Goal: Task Accomplishment & Management: Use online tool/utility

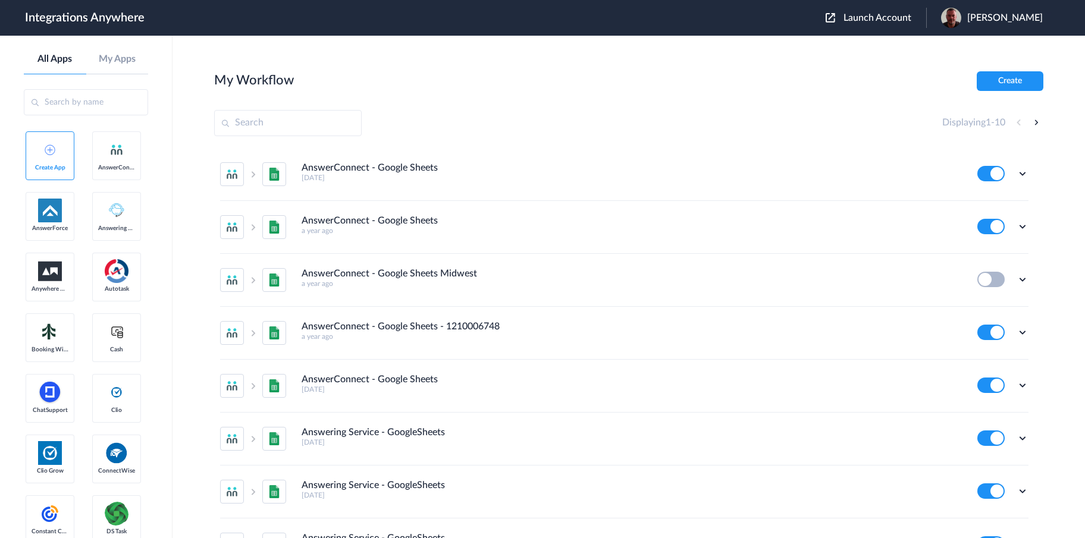
click at [888, 19] on span "Launch Account" at bounding box center [878, 18] width 68 height 10
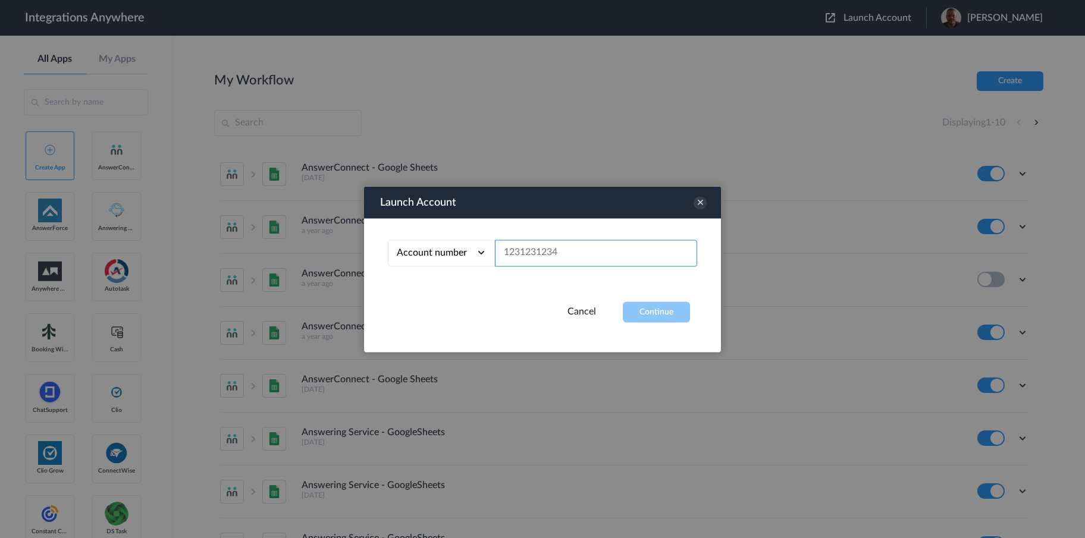
click at [550, 255] on input "text" at bounding box center [596, 253] width 202 height 27
paste input "1260011219"
type input "1260011219"
click at [655, 309] on button "Continue" at bounding box center [656, 312] width 67 height 21
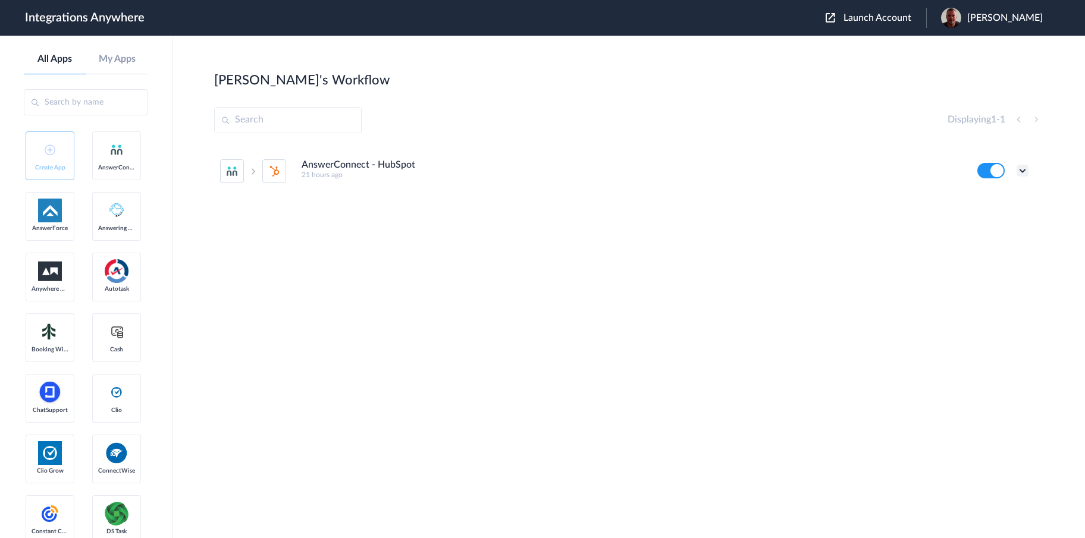
click at [1018, 170] on icon at bounding box center [1023, 171] width 12 height 12
click at [989, 200] on li "Edit" at bounding box center [989, 198] width 77 height 22
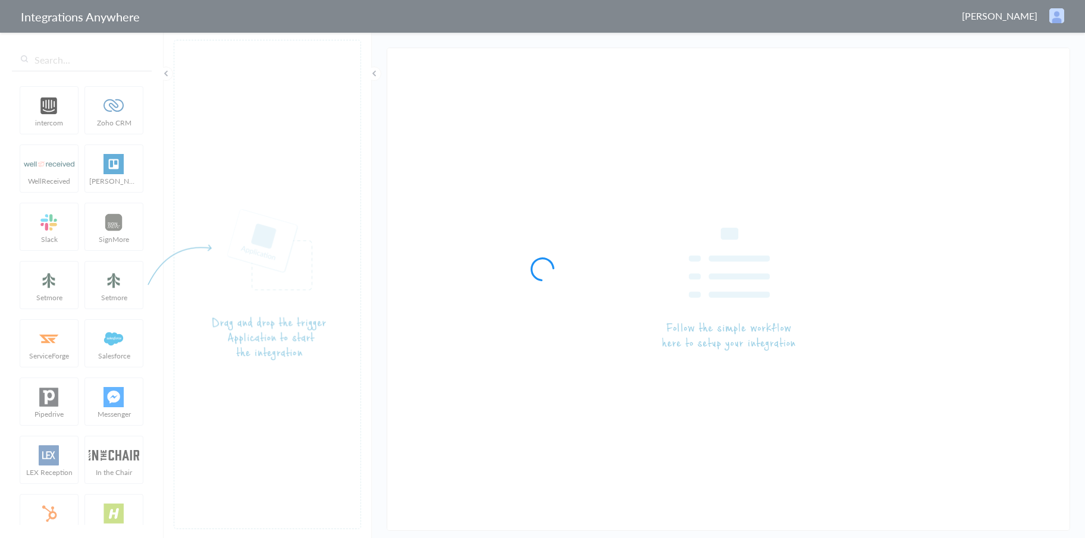
type input "AnswerConnect - HubSpot"
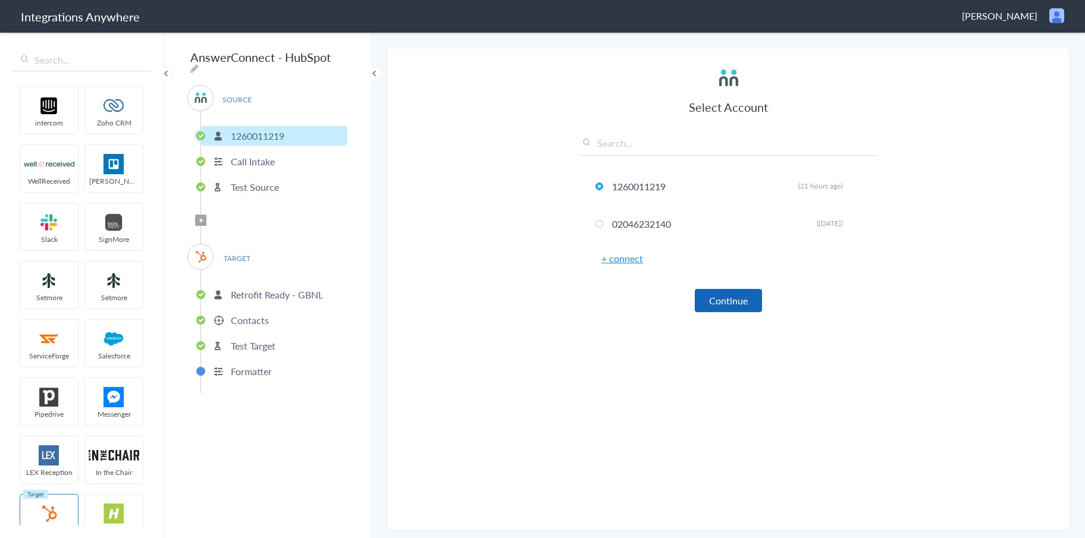
click at [736, 297] on button "Continue" at bounding box center [728, 300] width 67 height 23
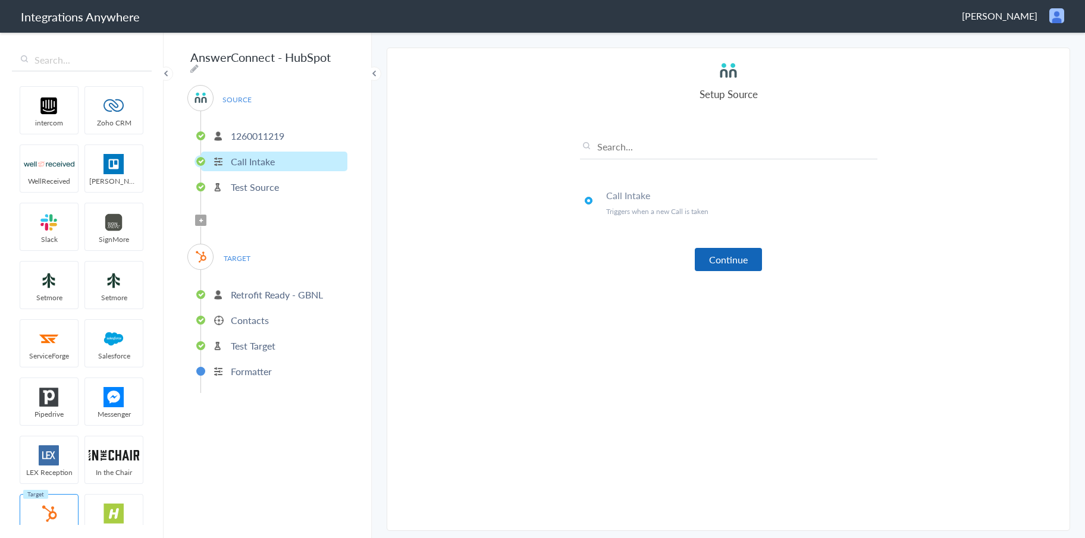
click at [735, 267] on button "Continue" at bounding box center [728, 259] width 67 height 23
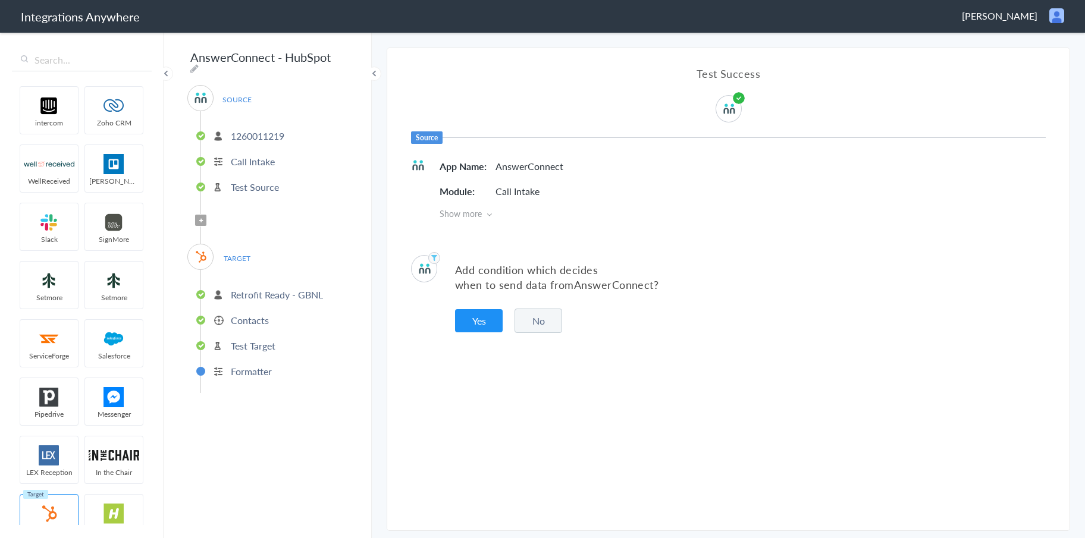
click at [532, 323] on button "No" at bounding box center [539, 321] width 48 height 24
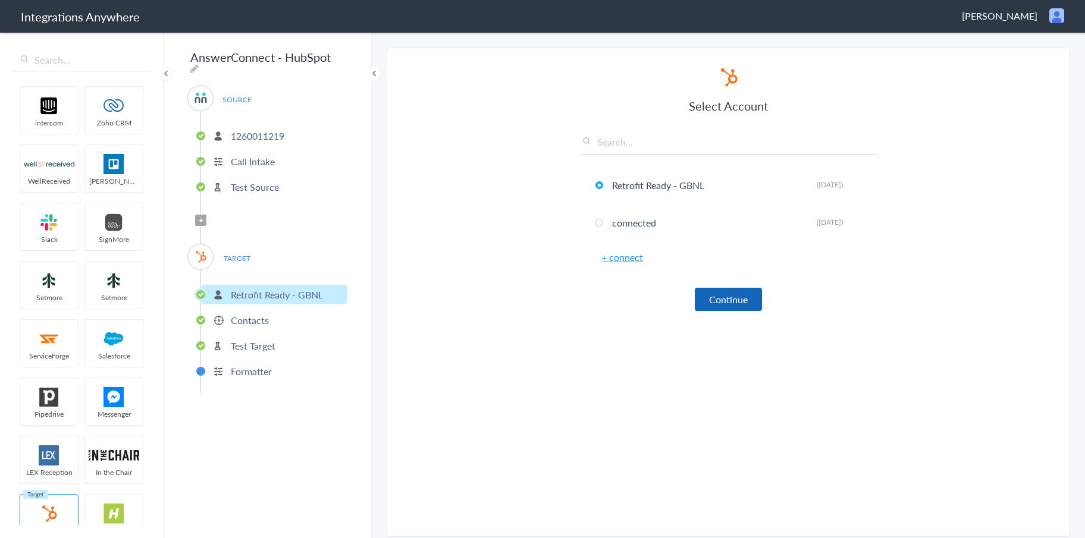
click at [711, 308] on button "Continue" at bounding box center [728, 299] width 67 height 23
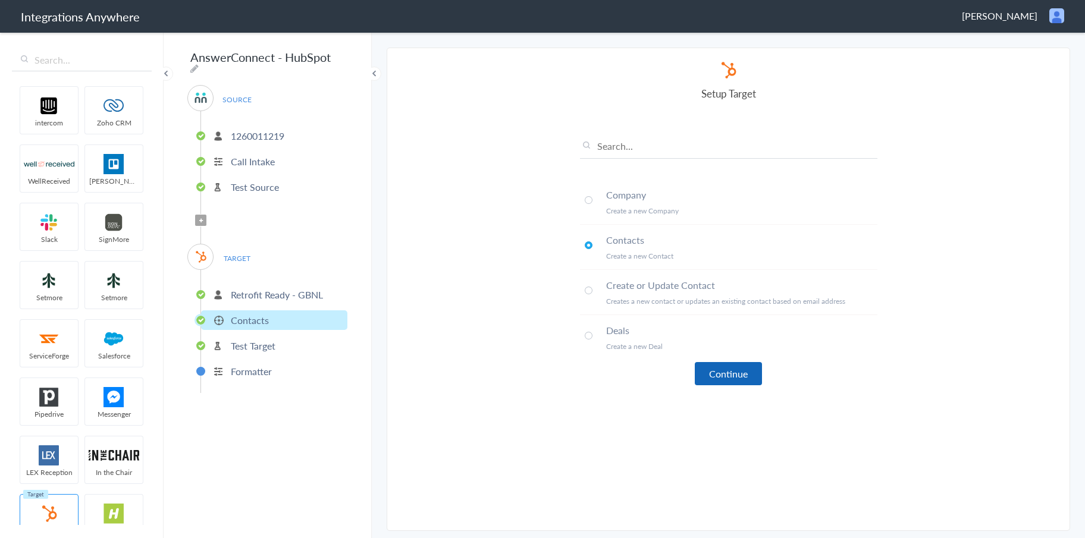
click at [717, 377] on button "Continue" at bounding box center [728, 373] width 67 height 23
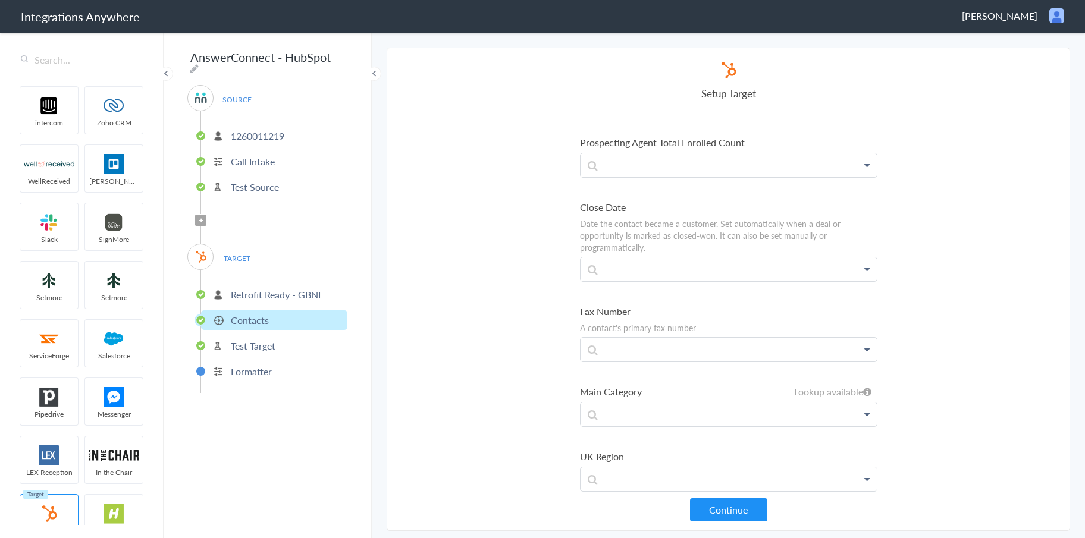
scroll to position [5517, 0]
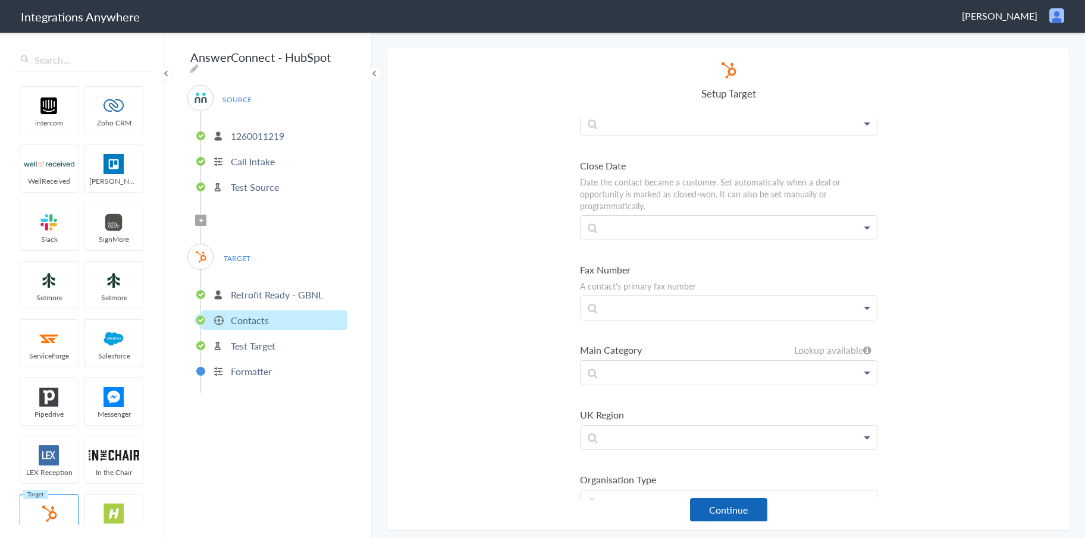
click at [742, 507] on button "Continue" at bounding box center [728, 510] width 77 height 23
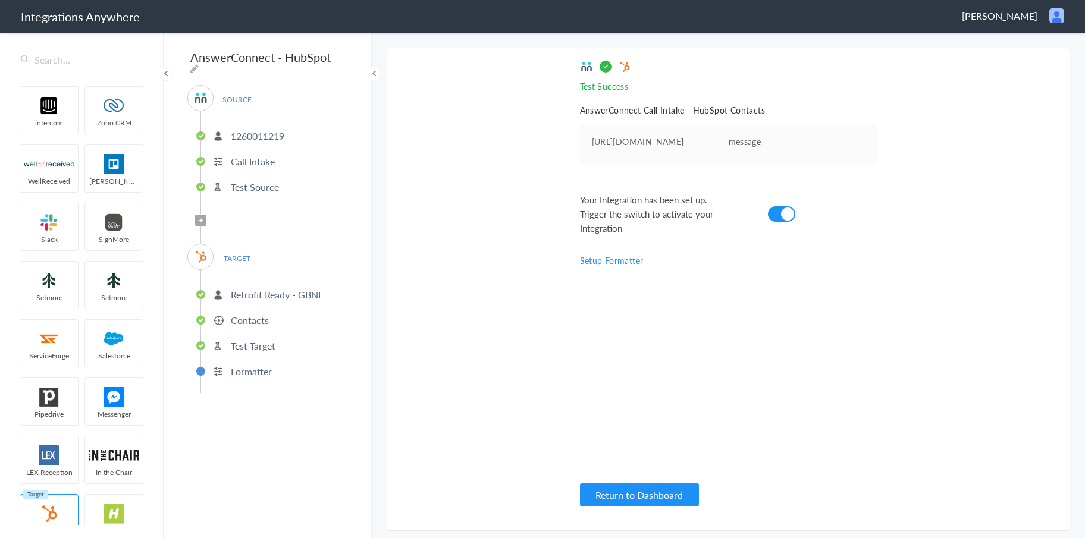
click at [684, 480] on div "Test Success Invalid data for email AnswerConnect Call Intake - HubSpot Contact…" at bounding box center [728, 289] width 297 height 459
click at [683, 492] on button "Return to Dashboard" at bounding box center [639, 495] width 119 height 23
